Goal: Use online tool/utility: Utilize a website feature to perform a specific function

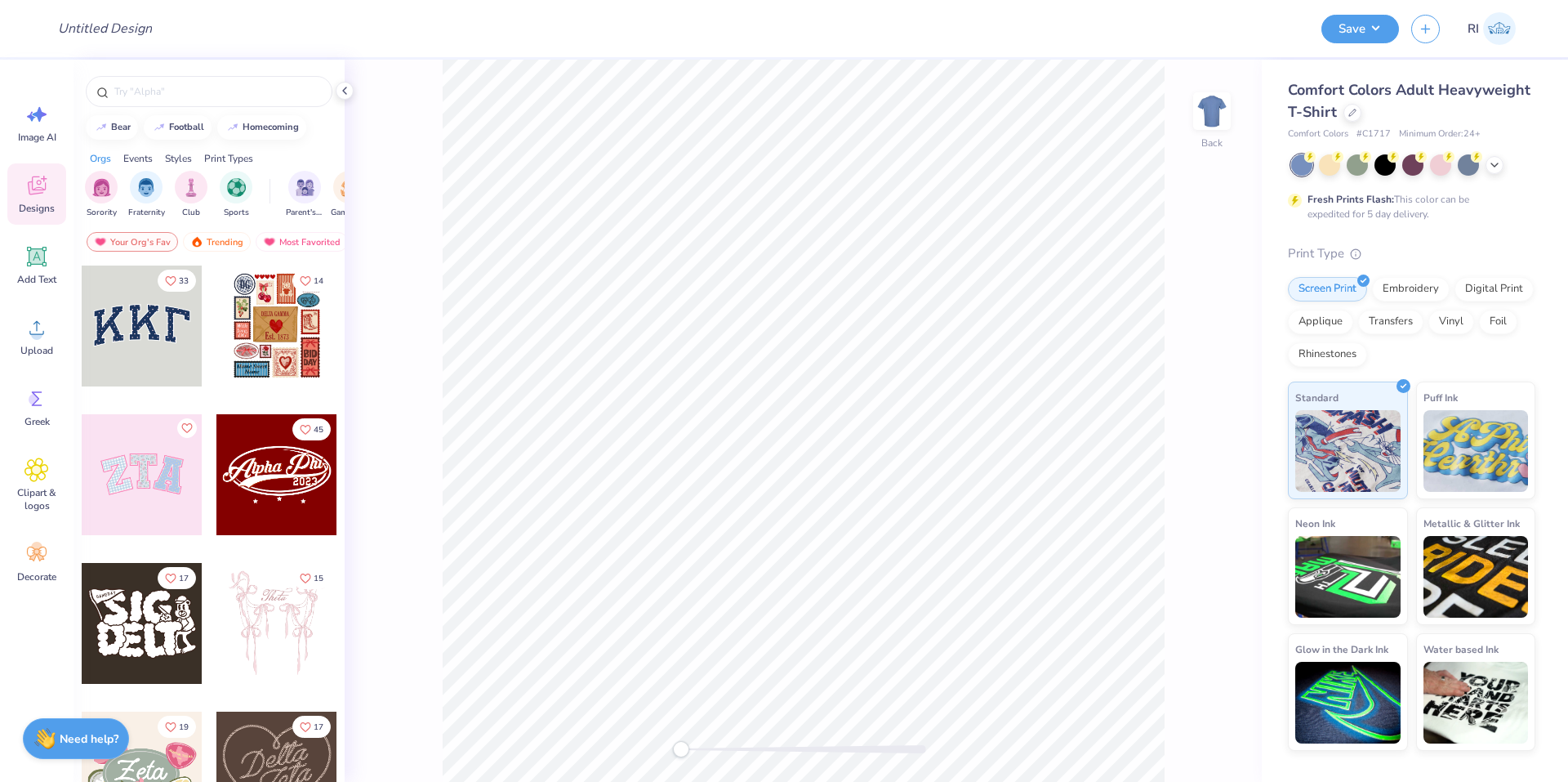
click at [27, 199] on div "Designs" at bounding box center [37, 194] width 59 height 62
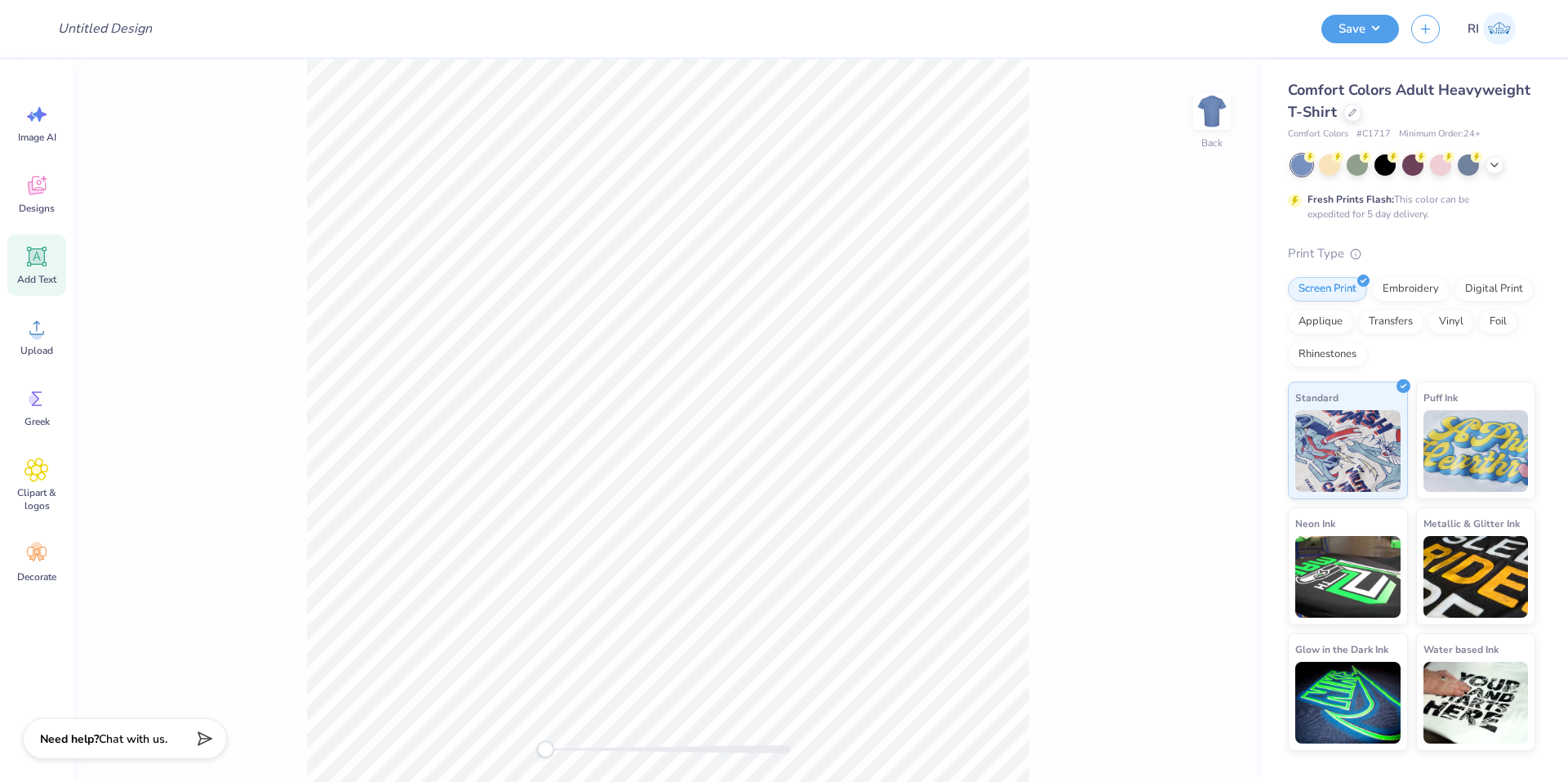
click at [32, 266] on icon at bounding box center [36, 256] width 24 height 24
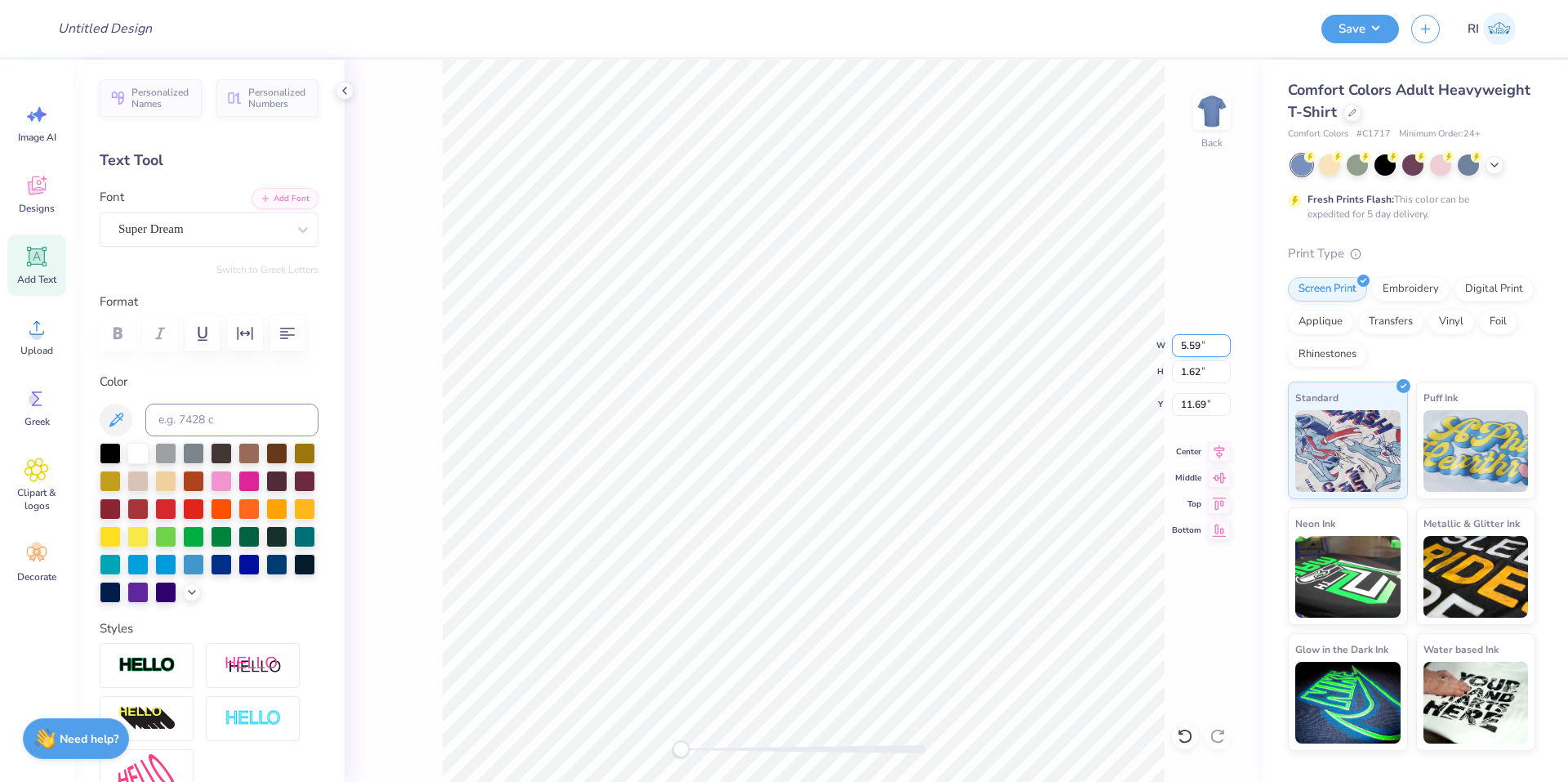
click at [1201, 341] on input "5.59" at bounding box center [1201, 345] width 59 height 23
type input "12.00"
type input "3.47"
type input "10.76"
click at [1189, 345] on input "12.00" at bounding box center [1201, 345] width 59 height 23
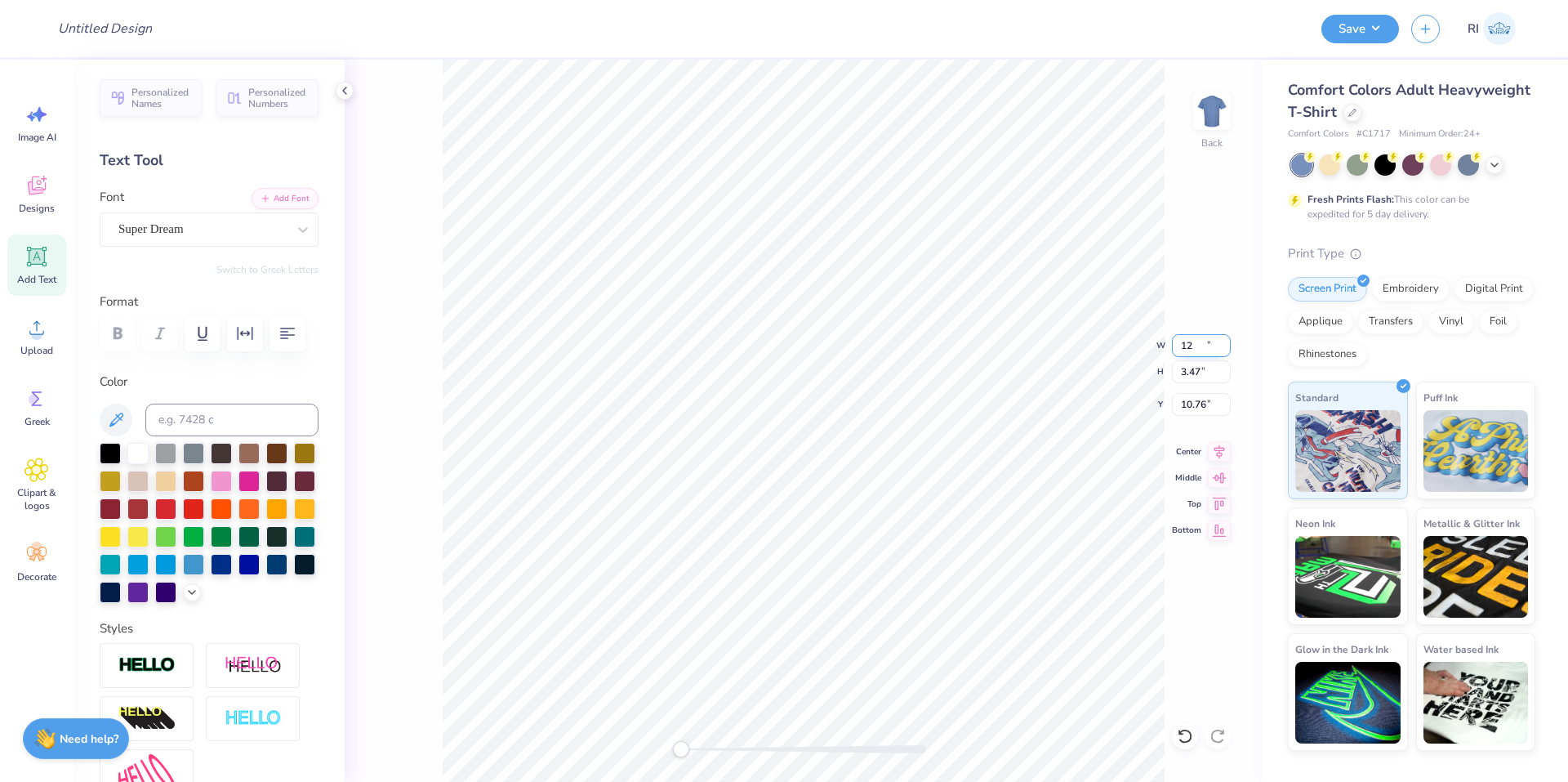
type input "12"
click at [1188, 343] on input "12.00" at bounding box center [1201, 345] width 59 height 23
type input "5.00"
type input "1.45"
type input "11.78"
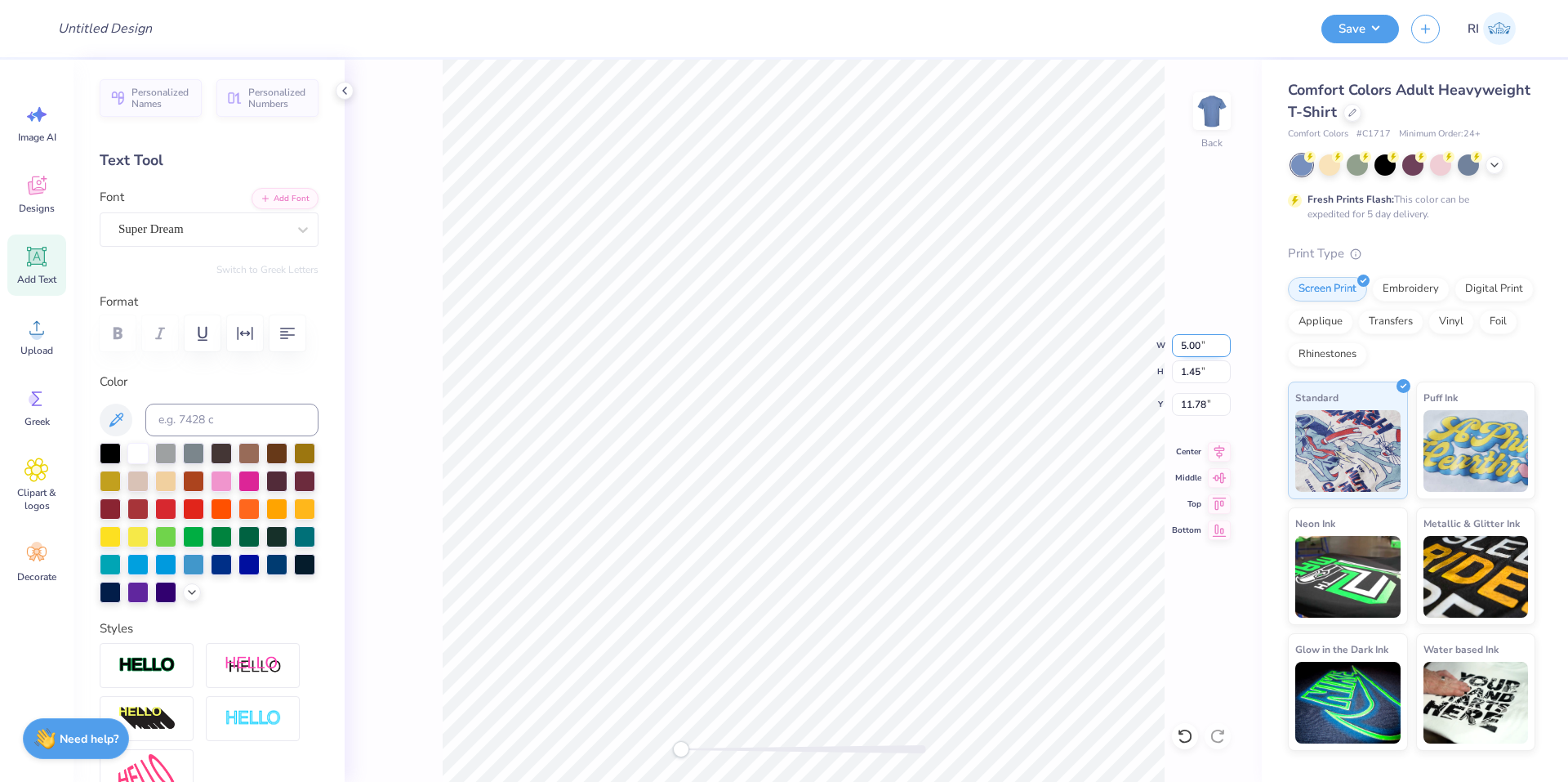
click at [1183, 345] on input "5.00" at bounding box center [1201, 345] width 59 height 23
type input "1.00"
type input "0.29"
type input "12.36"
click at [1203, 339] on input "1.00" at bounding box center [1201, 345] width 59 height 23
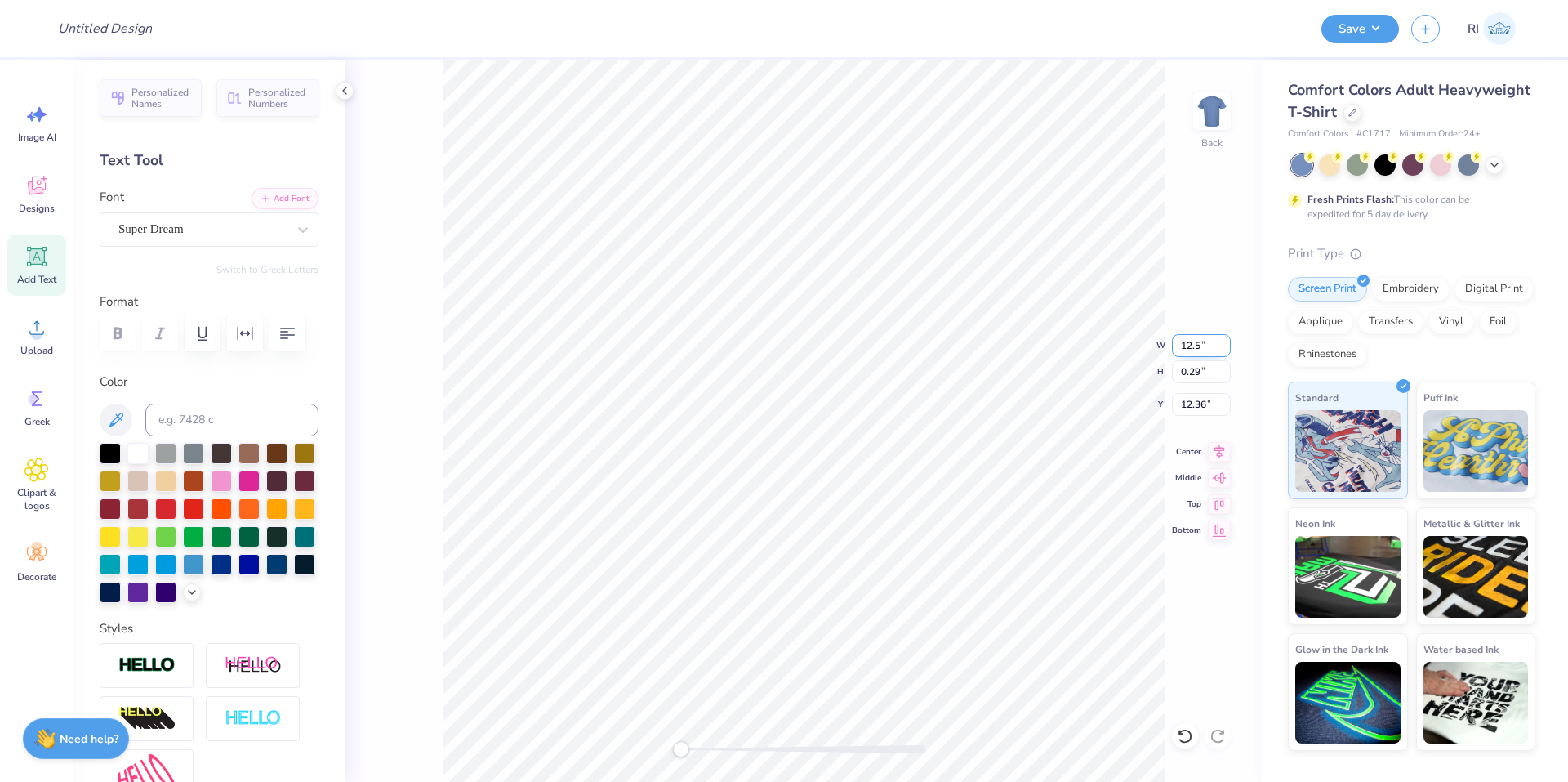
type input "12.50"
type input "3.62"
type input "10.69"
click at [1225, 651] on div "Back" at bounding box center [802, 421] width 917 height 722
click at [1168, 345] on div "Back W 12.50 12.50 " H 3.62 3.62 " Y 10.69 10.69 " Center Middle Top Bottom" at bounding box center [802, 421] width 917 height 722
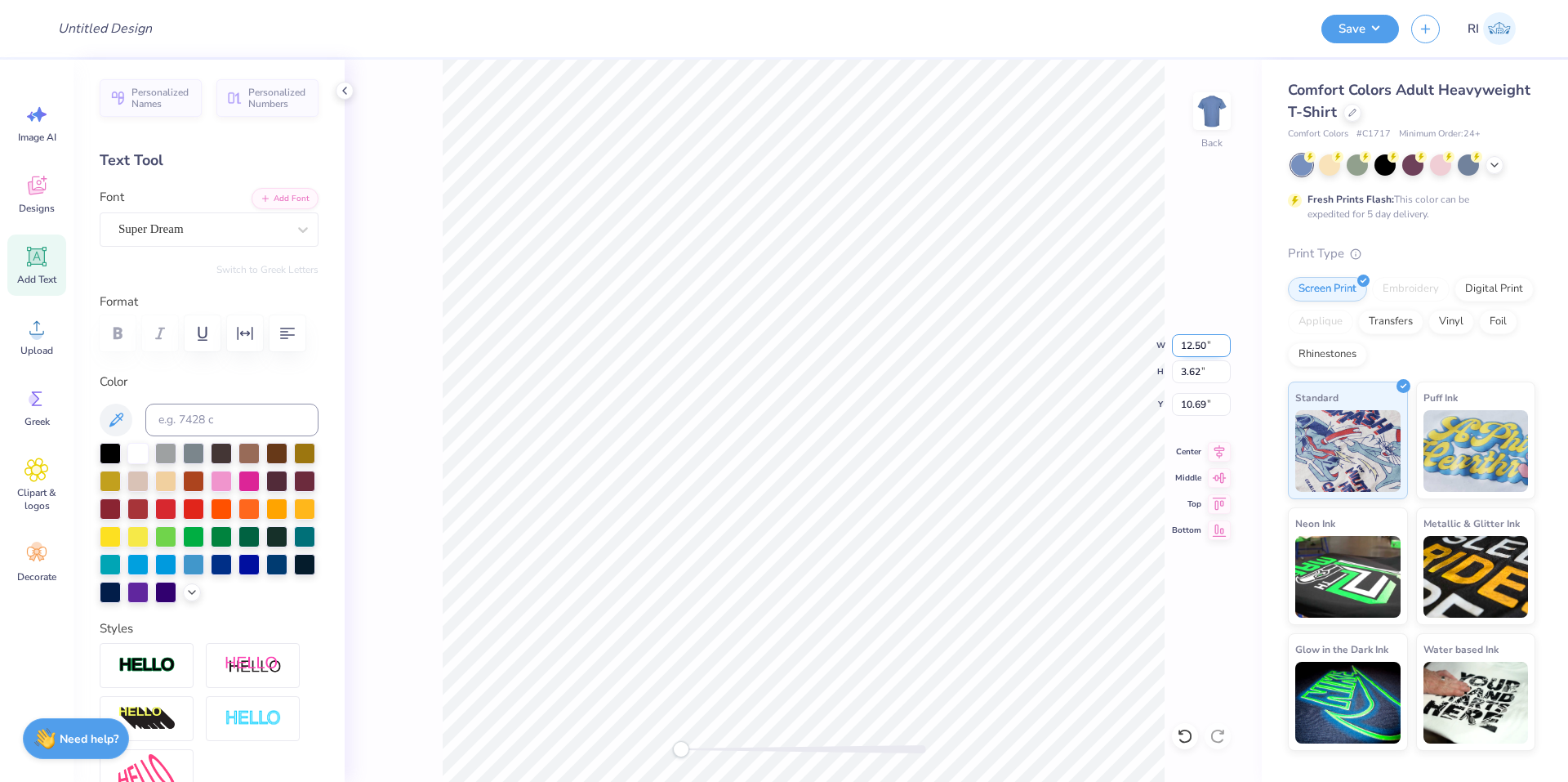
click at [1194, 350] on input "12.50" at bounding box center [1201, 345] width 59 height 23
type input "12.00"
type input "3.47"
type input "10.76"
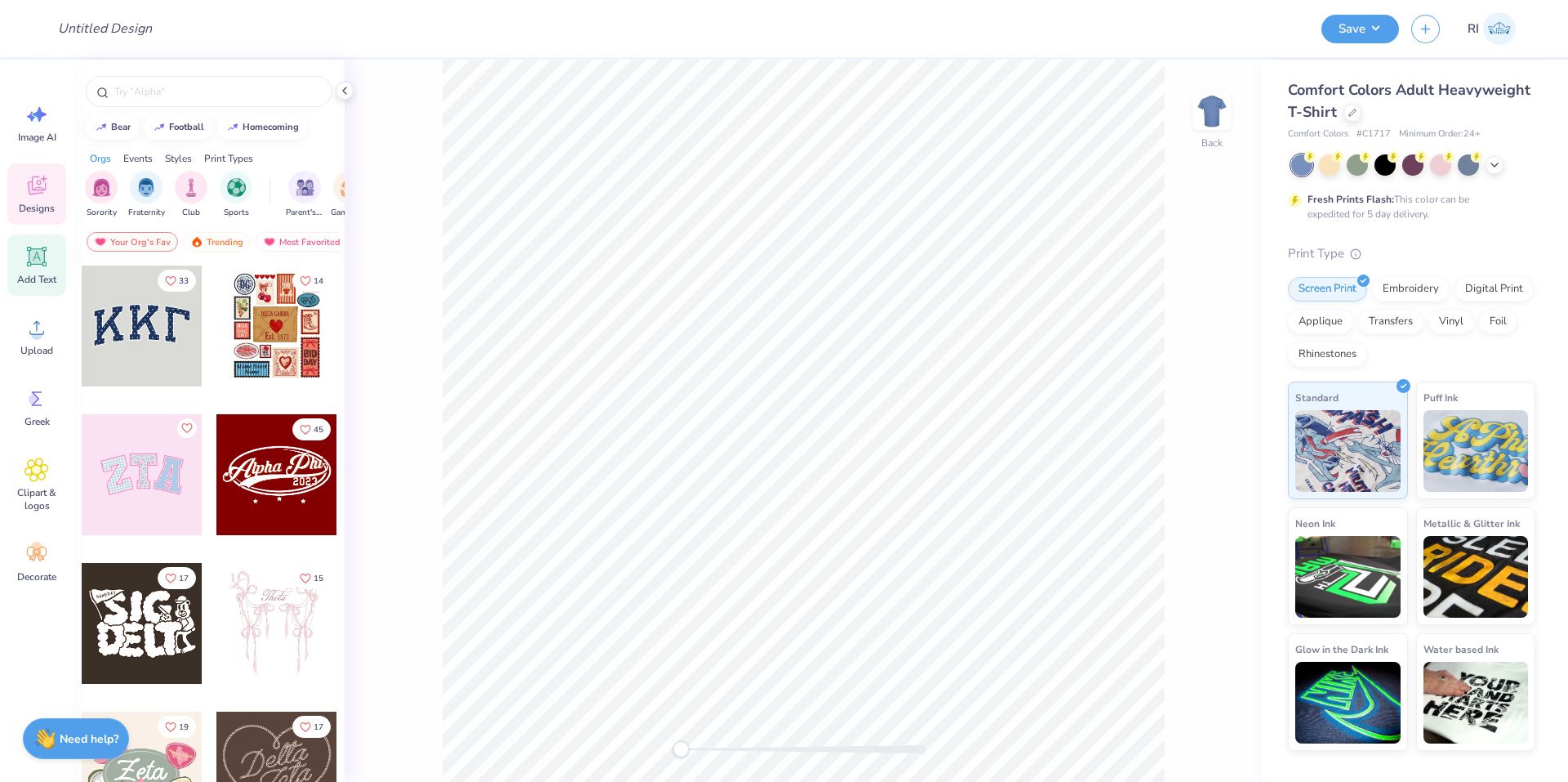
click at [38, 282] on span "Add Text" at bounding box center [37, 279] width 39 height 13
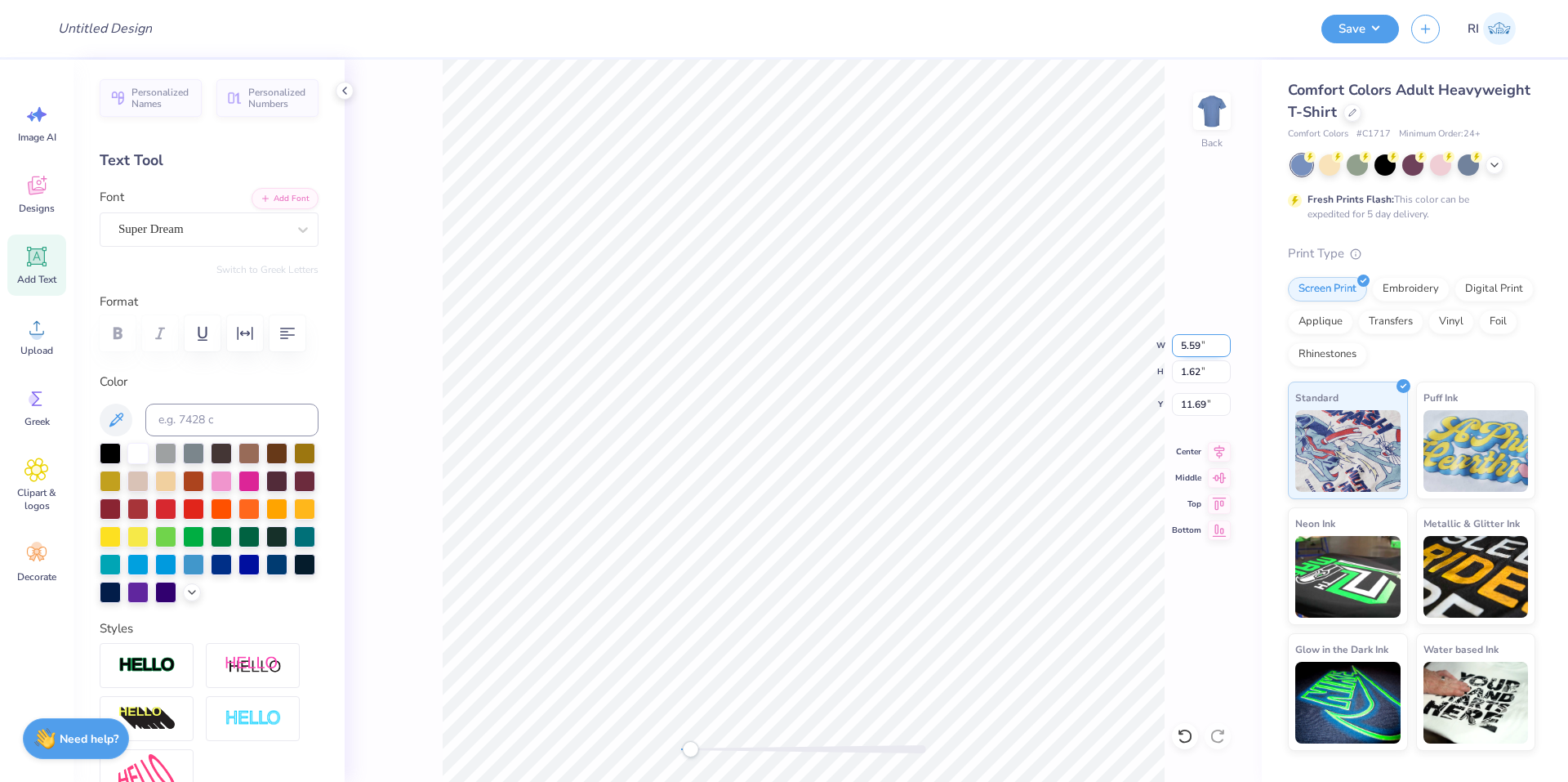
click at [1188, 340] on input "5.59" at bounding box center [1201, 345] width 59 height 23
type input "3.00"
type input "0.87"
type input "12.07"
click at [1204, 348] on input "3.00" at bounding box center [1201, 345] width 59 height 23
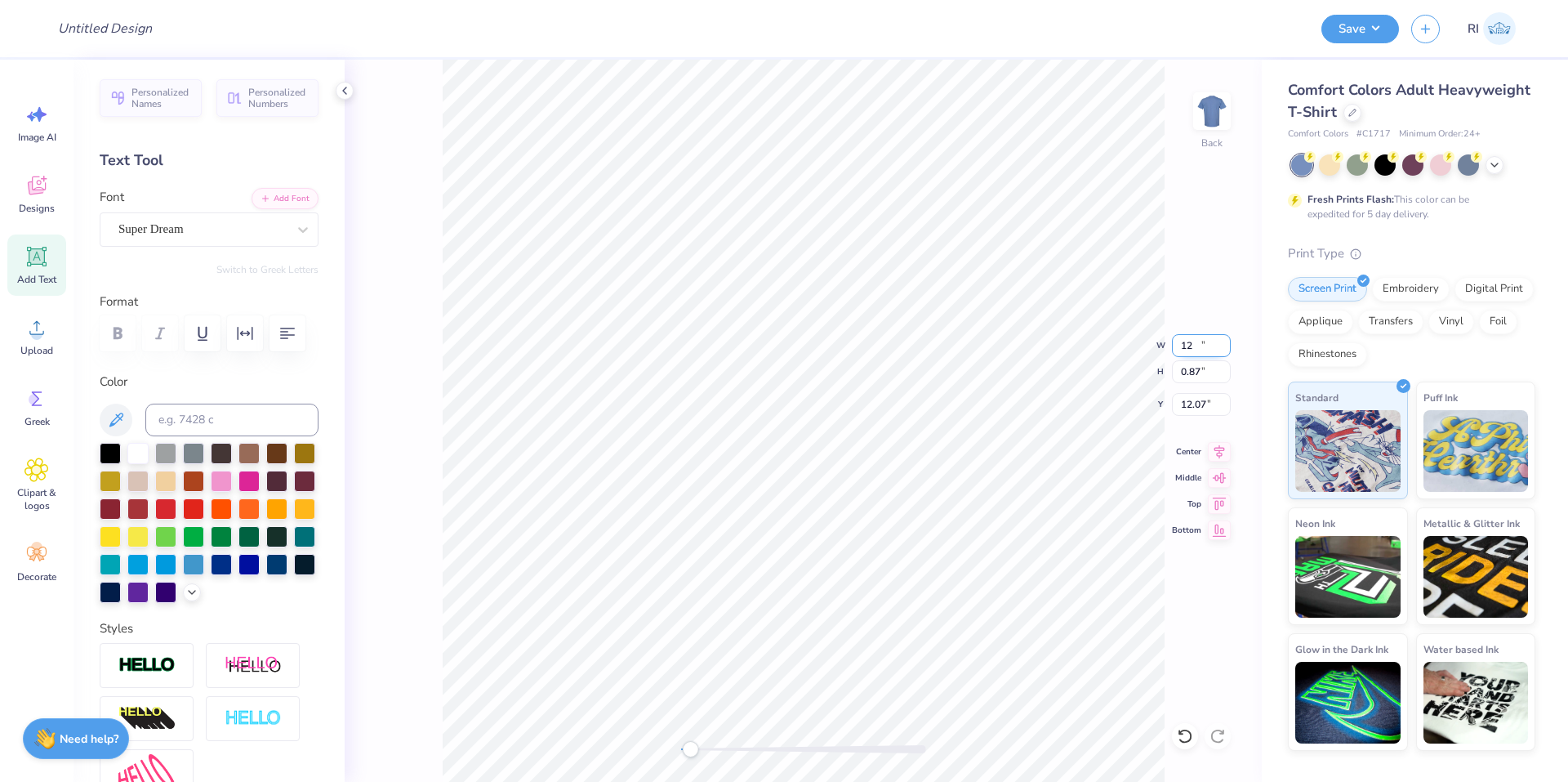
type input "12.00"
type input "3.47"
type input "10.76"
